Goal: Information Seeking & Learning: Learn about a topic

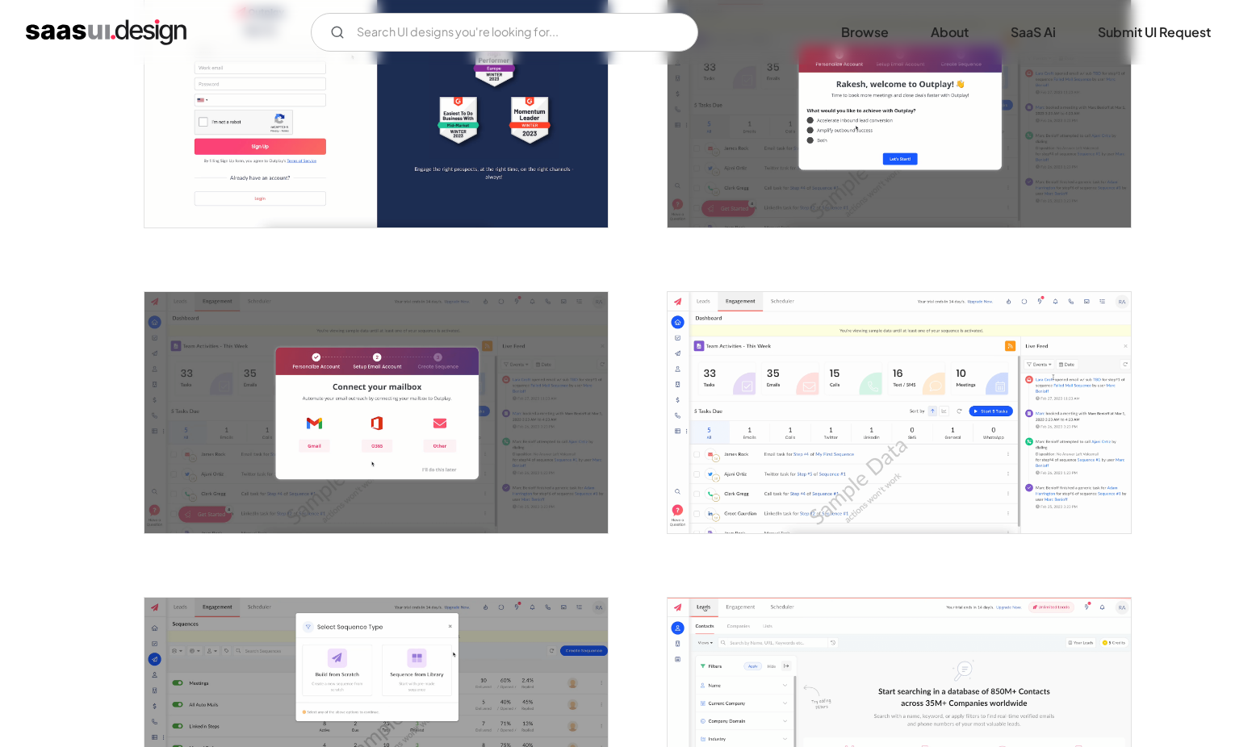
scroll to position [342, 0]
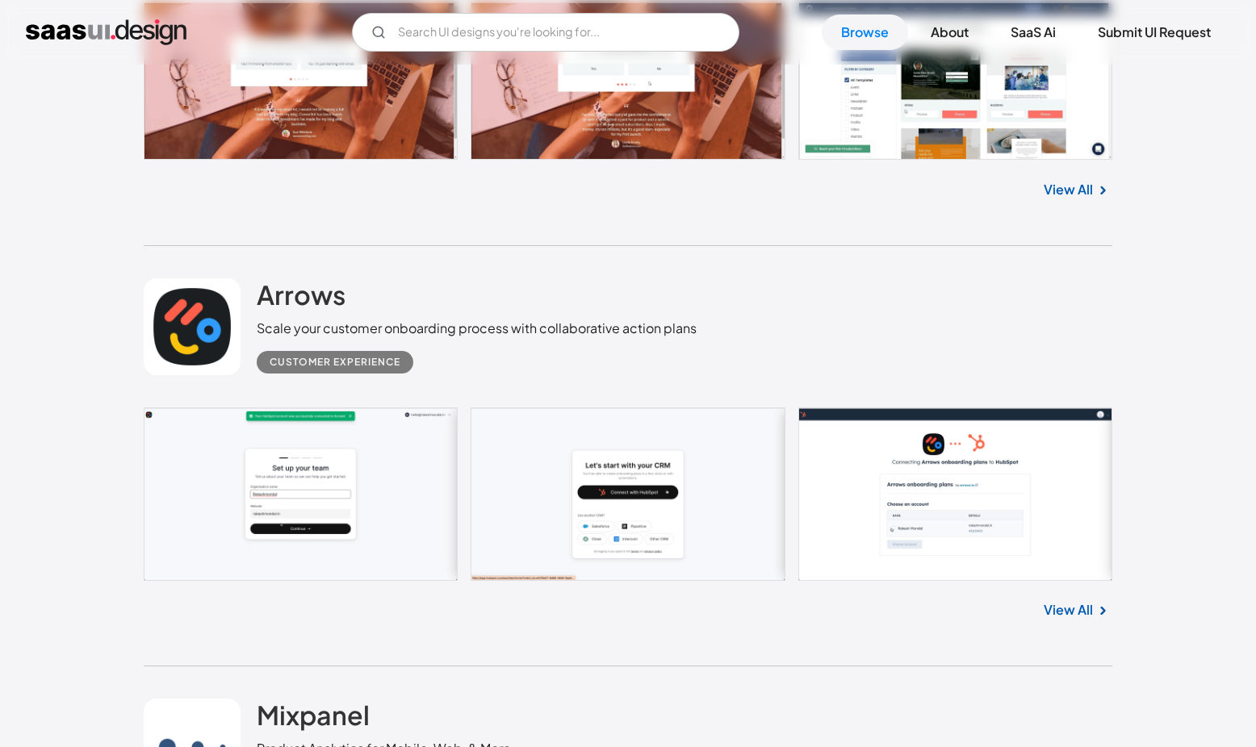
scroll to position [28844, 0]
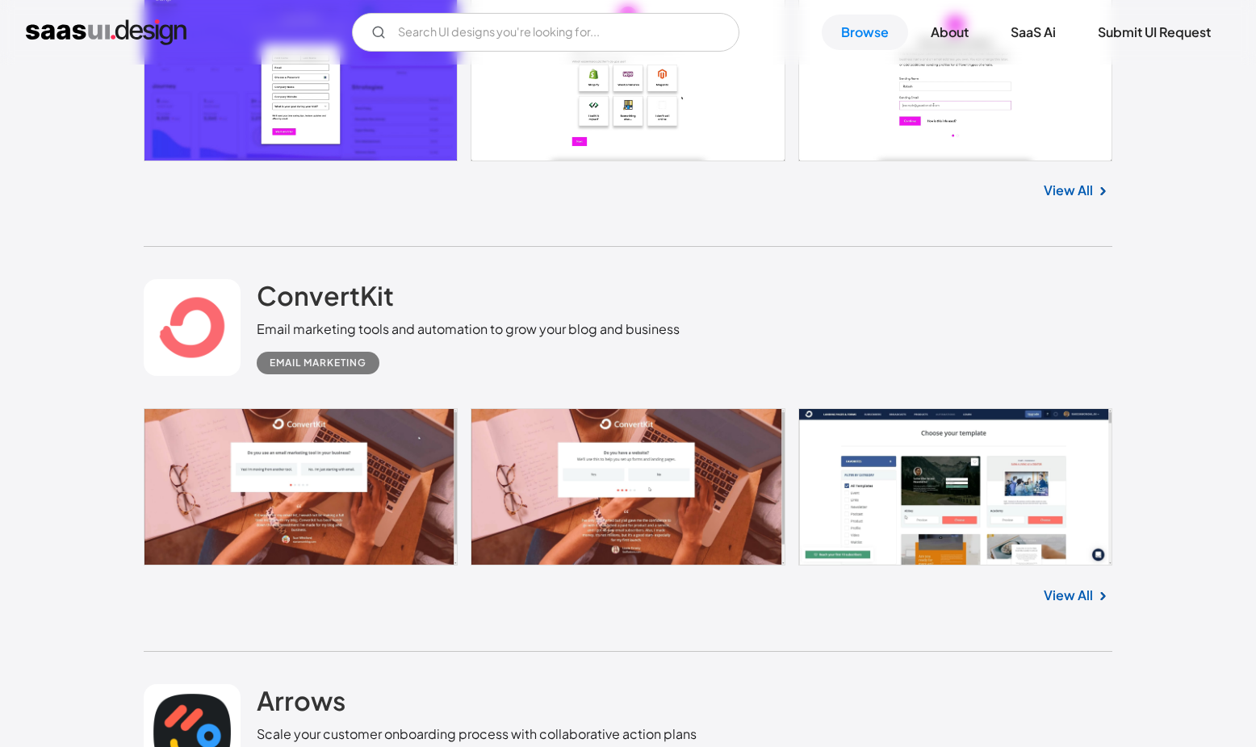
scroll to position [28423, 0]
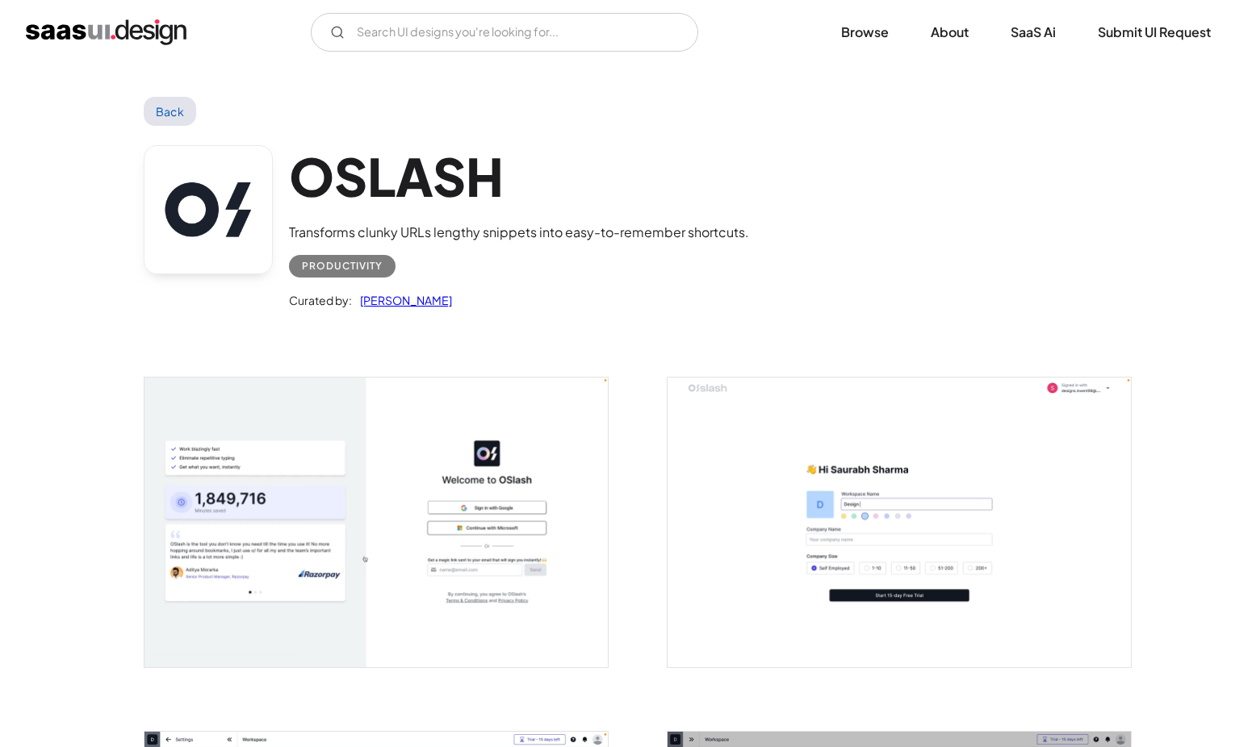
click at [182, 249] on link at bounding box center [208, 209] width 129 height 129
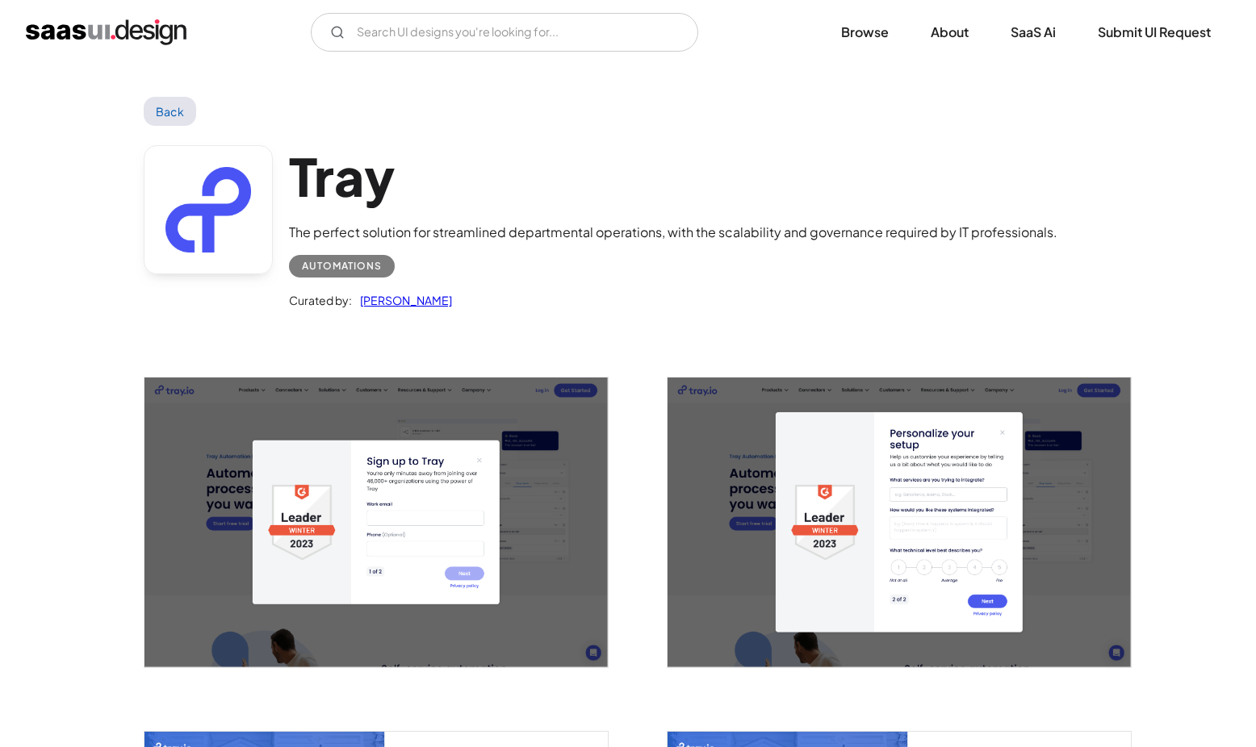
click at [232, 193] on link at bounding box center [208, 209] width 129 height 129
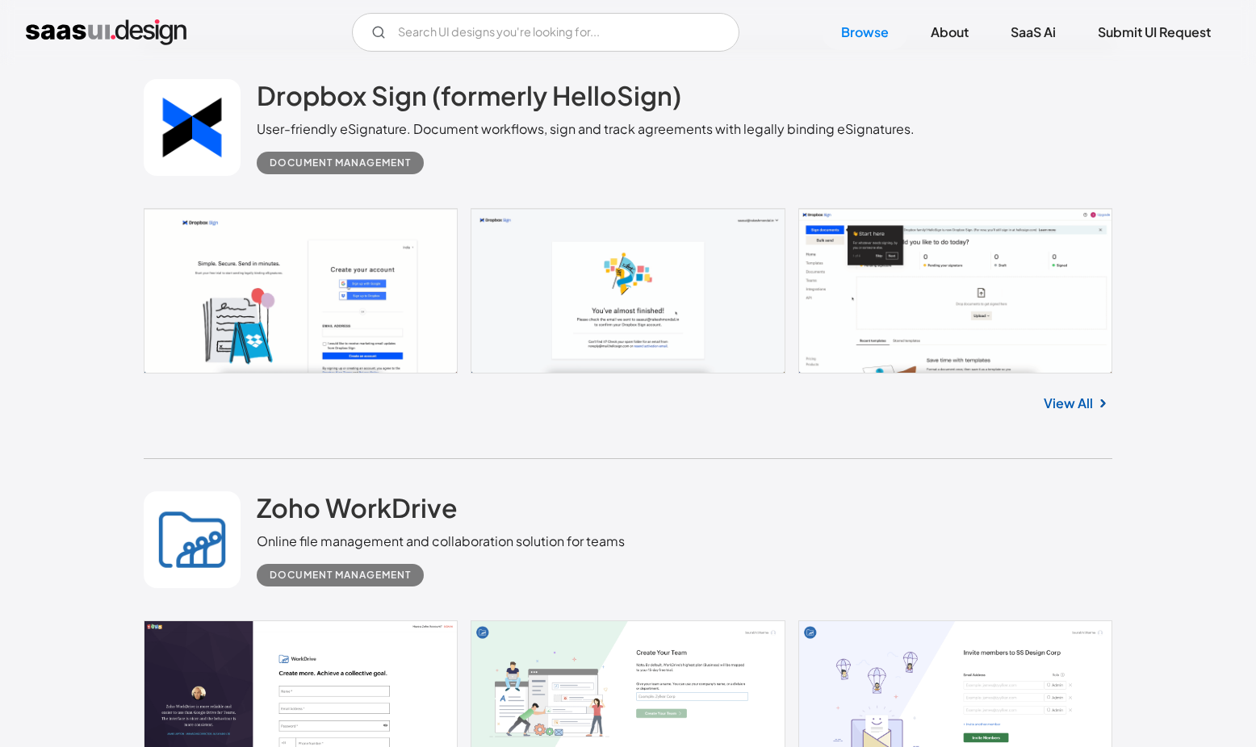
scroll to position [27364, 0]
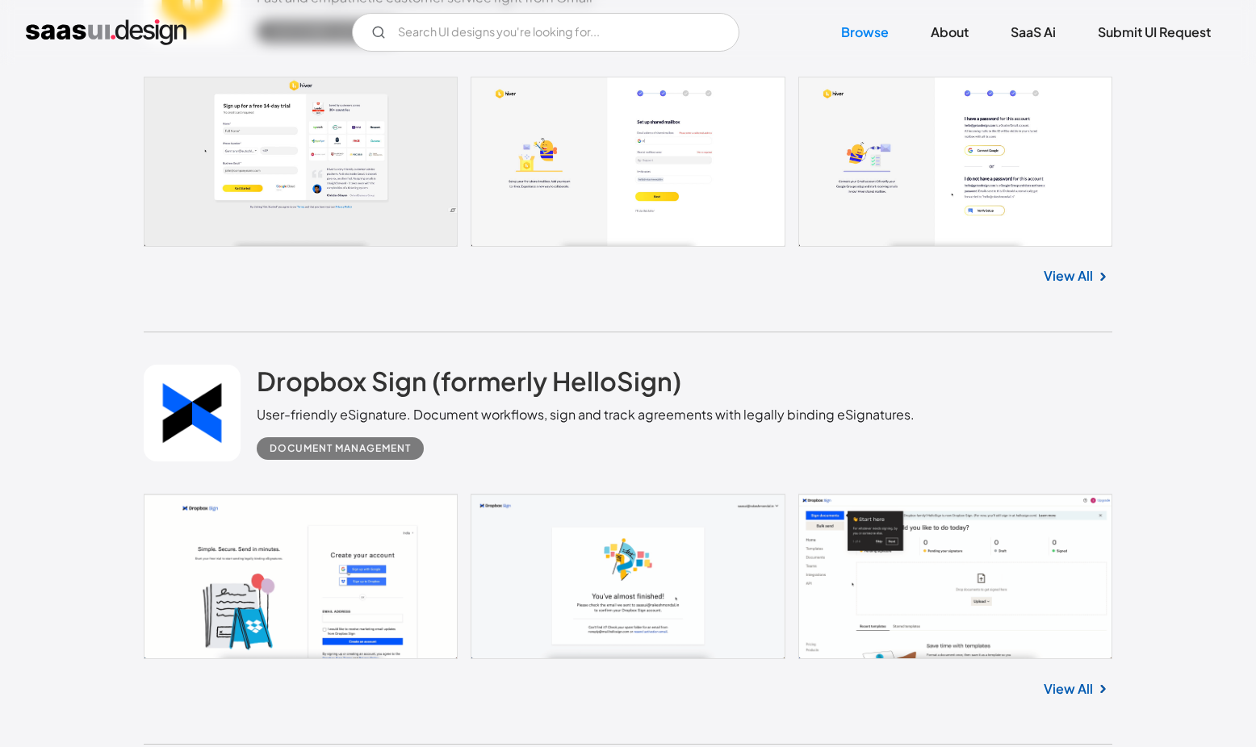
scroll to position [27080, 0]
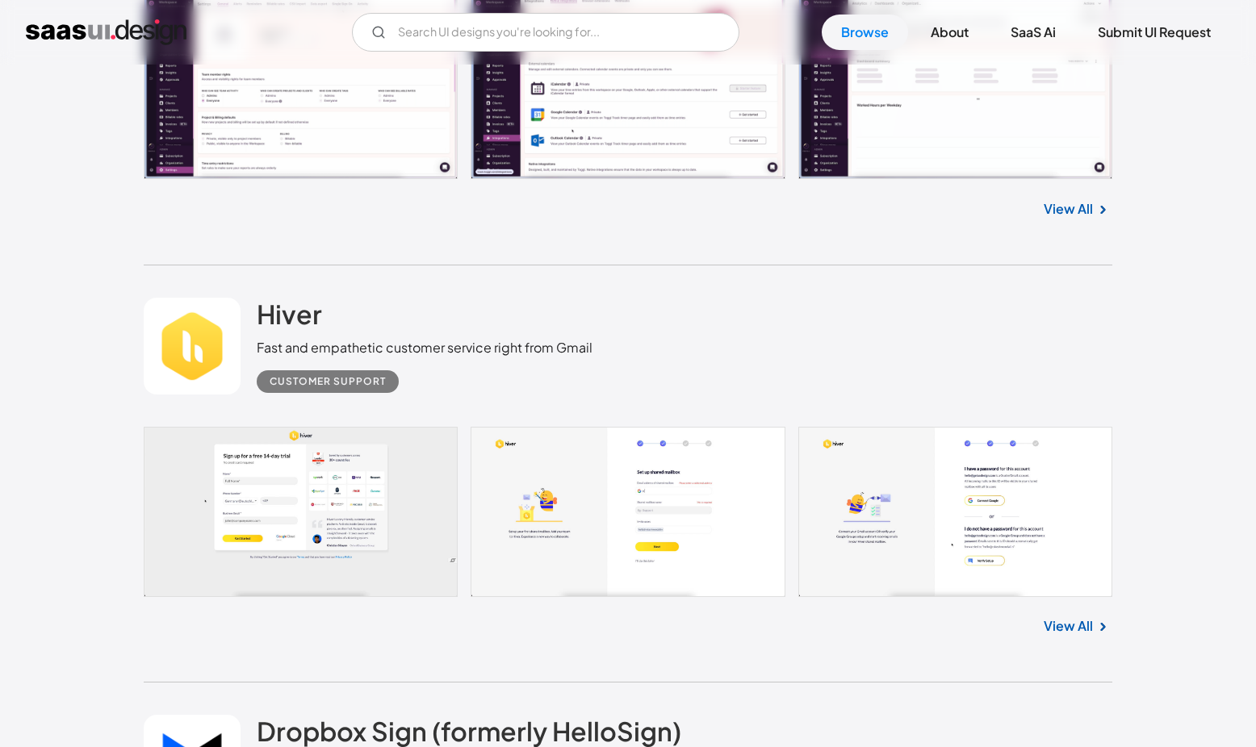
scroll to position [26727, 0]
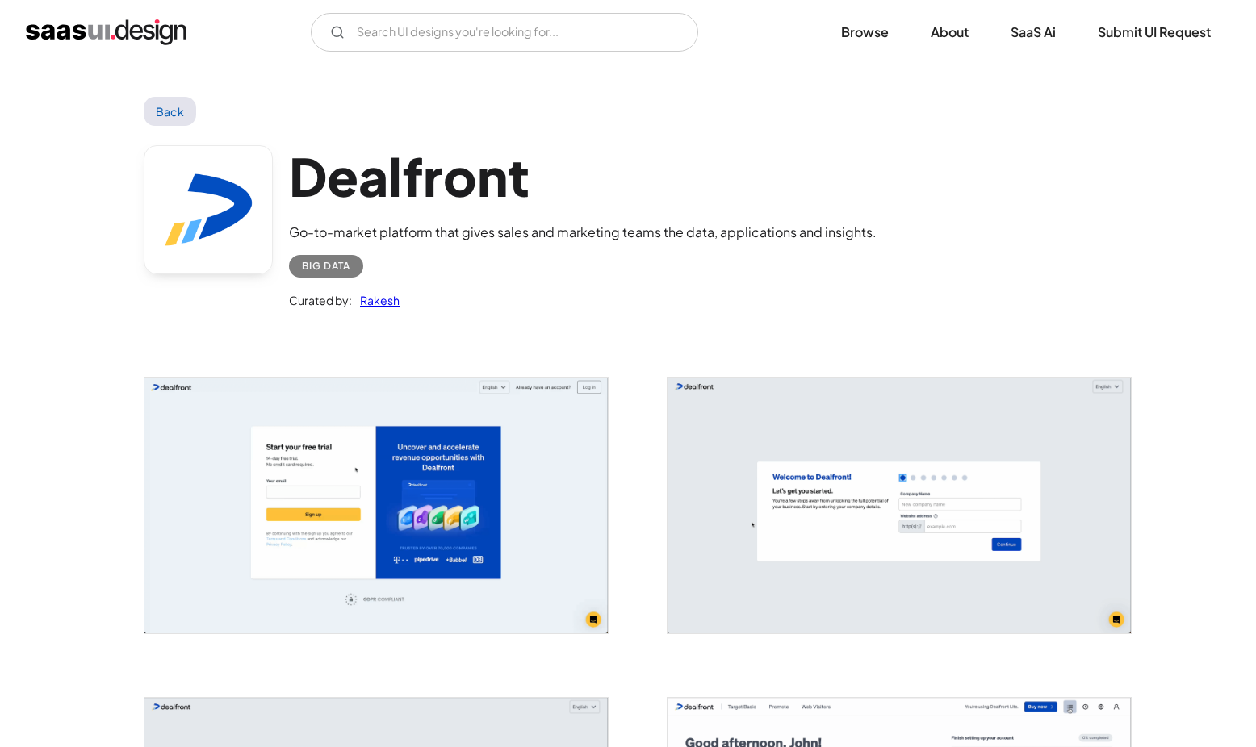
click at [207, 217] on link at bounding box center [208, 209] width 129 height 129
click at [182, 115] on link "Back" at bounding box center [170, 111] width 52 height 29
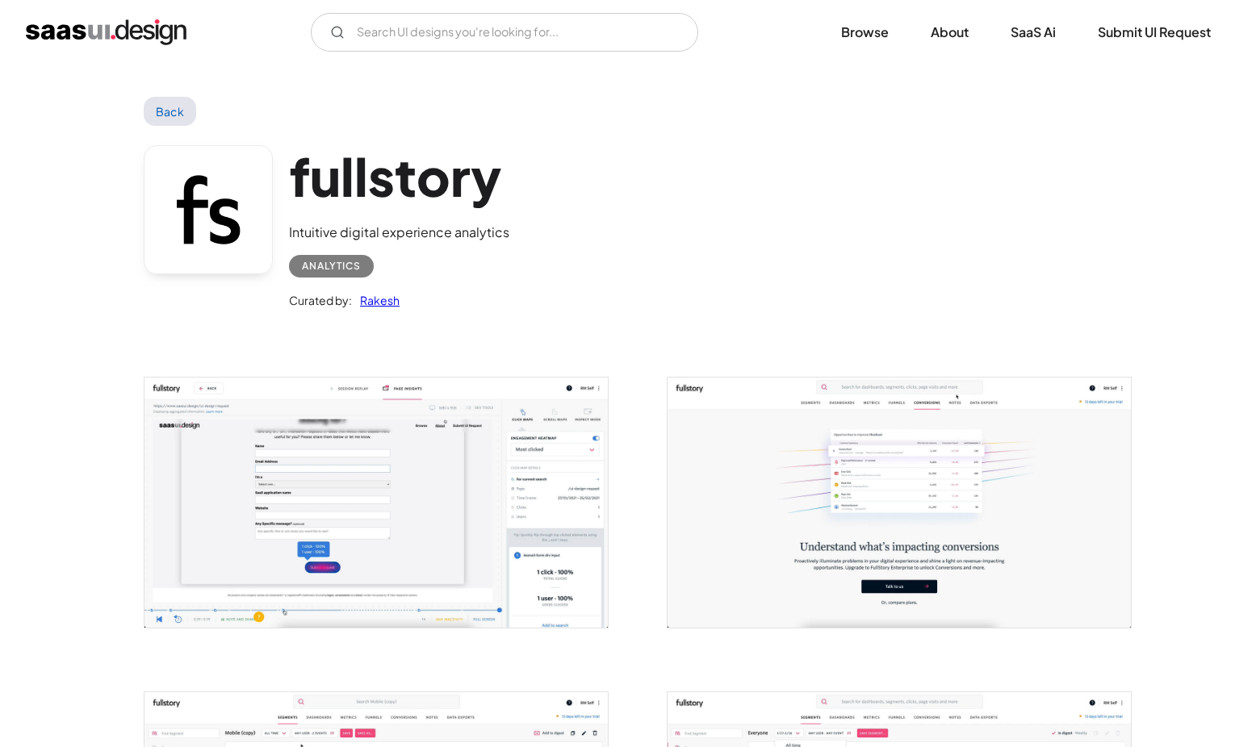
click at [200, 230] on link at bounding box center [208, 209] width 129 height 129
click at [173, 122] on link "Back" at bounding box center [170, 111] width 52 height 29
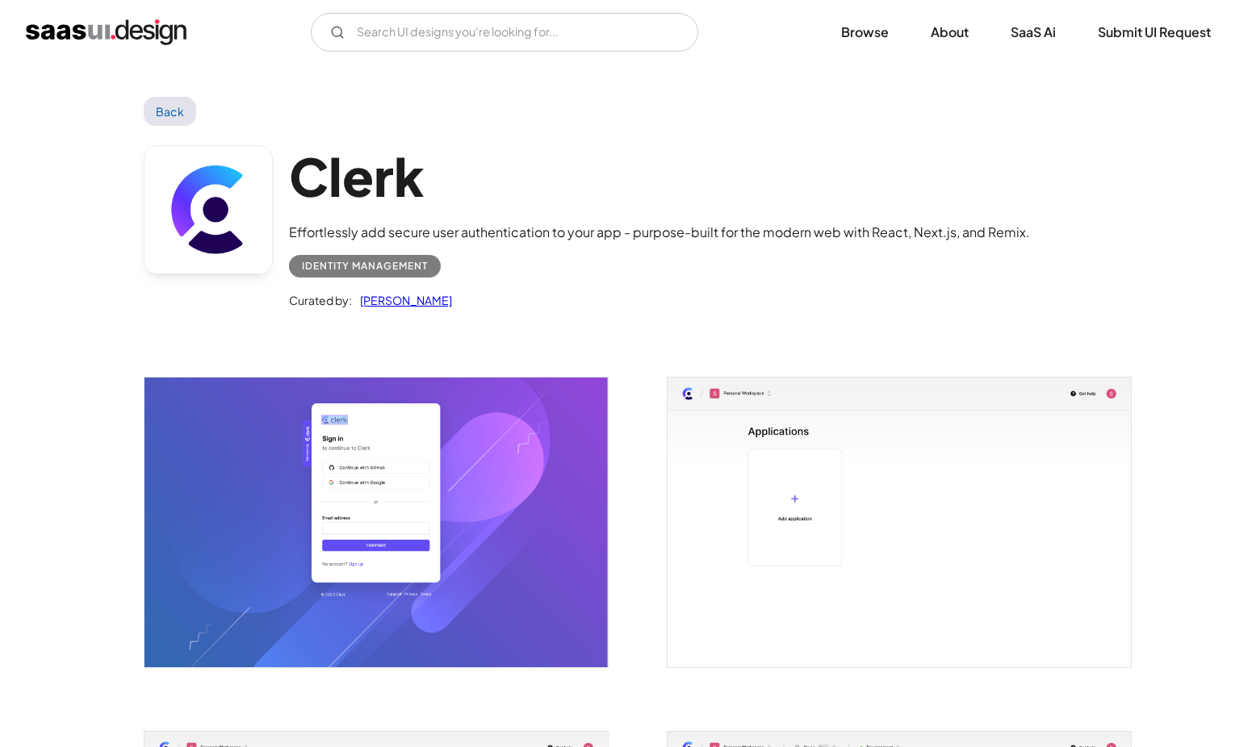
click at [254, 203] on link at bounding box center [208, 209] width 129 height 129
